Goal: Task Accomplishment & Management: Manage account settings

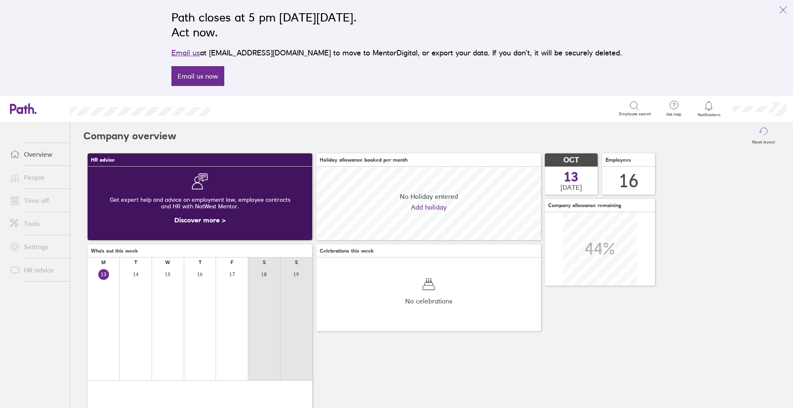
scroll to position [74, 225]
click at [44, 200] on link "Time off" at bounding box center [36, 200] width 66 height 17
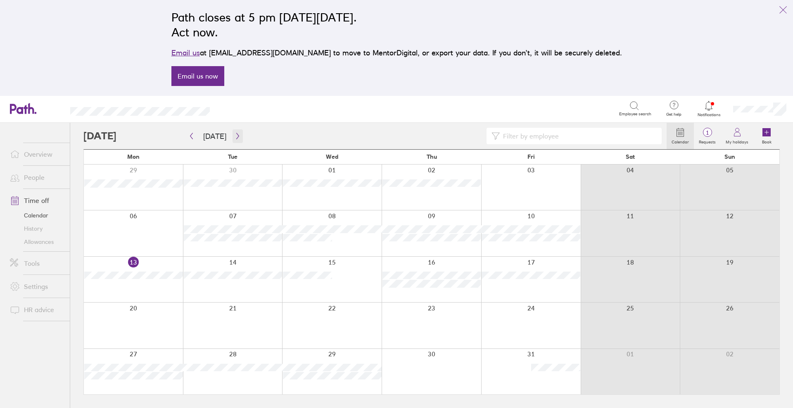
click at [235, 135] on icon "button" at bounding box center [238, 136] width 6 height 7
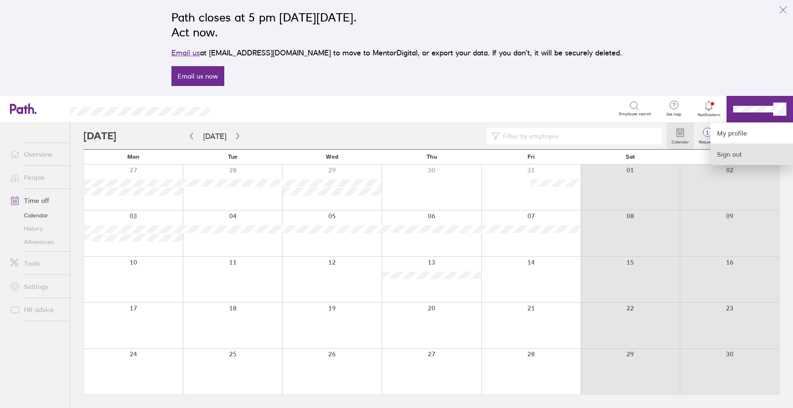
click at [733, 156] on link "Sign out" at bounding box center [751, 154] width 83 height 21
